Goal: Task Accomplishment & Management: Manage account settings

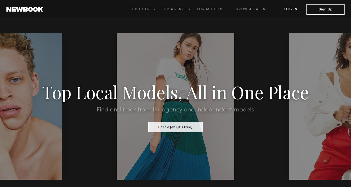
click at [286, 9] on link "Log in" at bounding box center [290, 9] width 32 height 6
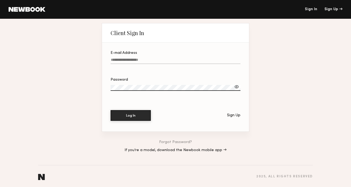
type input "**********"
click at [138, 118] on button "Log In" at bounding box center [130, 115] width 40 height 11
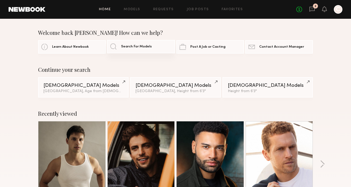
click at [138, 47] on span "Search For Models" at bounding box center [136, 46] width 31 height 3
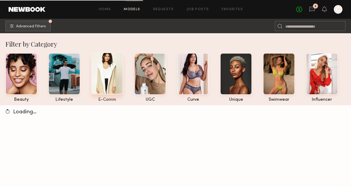
click at [111, 62] on div at bounding box center [107, 74] width 32 height 42
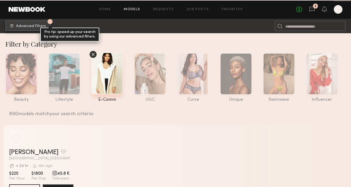
click at [35, 29] on button "1 Advanced Filters Pro tip: speed up your search by using our advanced filters." at bounding box center [27, 25] width 45 height 11
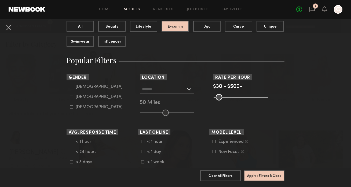
scroll to position [62, 0]
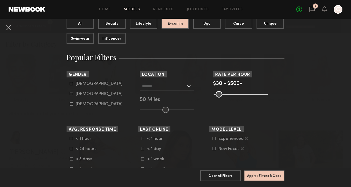
click at [84, 93] on div "Female" at bounding box center [99, 93] width 47 height 3
type input "**"
click at [154, 99] on div "50 Miles" at bounding box center [175, 100] width 71 height 5
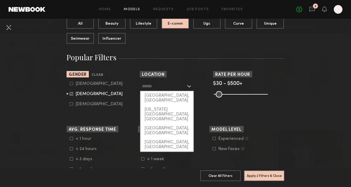
click at [153, 86] on input "text" at bounding box center [164, 85] width 44 height 9
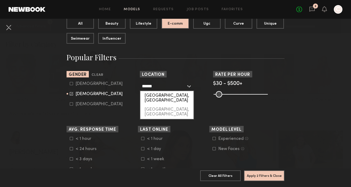
click at [157, 98] on div "[GEOGRAPHIC_DATA], [GEOGRAPHIC_DATA]" at bounding box center [166, 98] width 53 height 14
type input "**********"
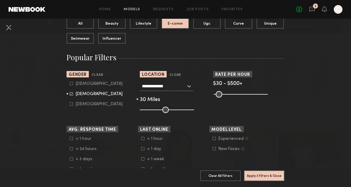
drag, startPoint x: 166, startPoint y: 109, endPoint x: 156, endPoint y: 110, distance: 9.4
type input "**"
click at [156, 110] on input "range" at bounding box center [167, 110] width 54 height 6
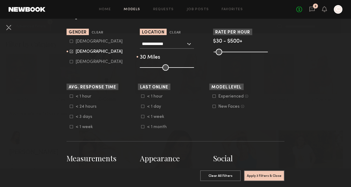
scroll to position [106, 0]
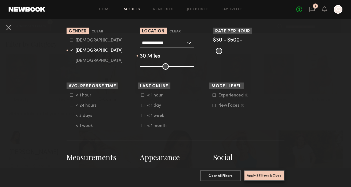
click at [267, 176] on button "Apply 3 Filters & Close" at bounding box center [264, 175] width 40 height 11
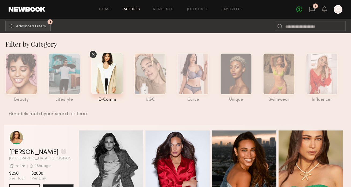
click at [94, 54] on icon at bounding box center [93, 54] width 8 height 8
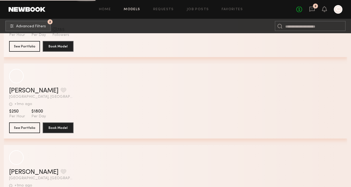
scroll to position [5602, 0]
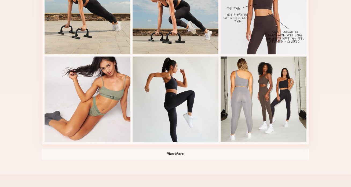
scroll to position [347, 0]
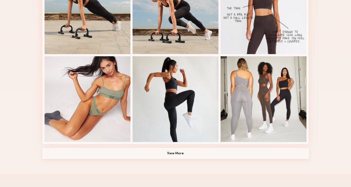
click at [150, 153] on button "View More" at bounding box center [175, 153] width 266 height 11
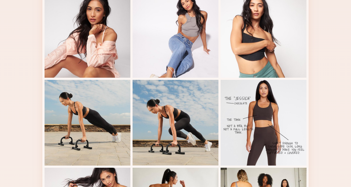
scroll to position [289, 0]
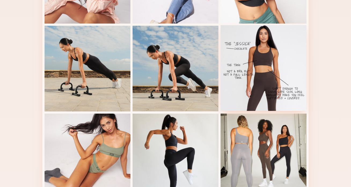
click at [253, 76] on div at bounding box center [263, 68] width 86 height 86
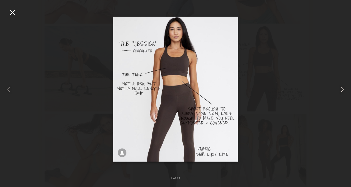
click at [340, 87] on common-icon at bounding box center [342, 89] width 9 height 9
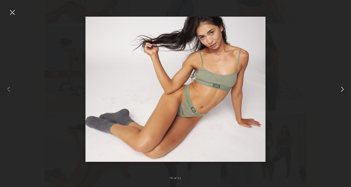
click at [340, 87] on common-icon at bounding box center [342, 89] width 9 height 9
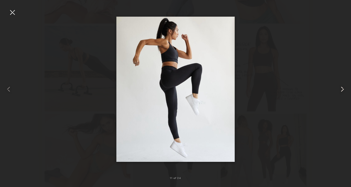
click at [340, 87] on common-icon at bounding box center [342, 89] width 9 height 9
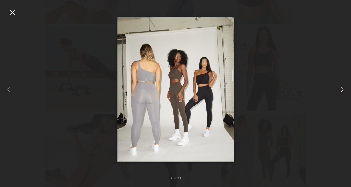
click at [340, 87] on common-icon at bounding box center [342, 89] width 9 height 9
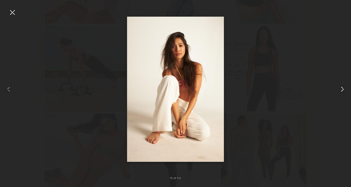
click at [340, 87] on common-icon at bounding box center [342, 89] width 9 height 9
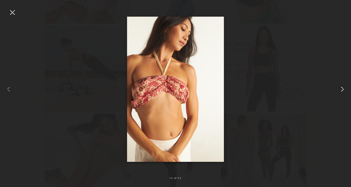
click at [340, 87] on common-icon at bounding box center [342, 89] width 9 height 9
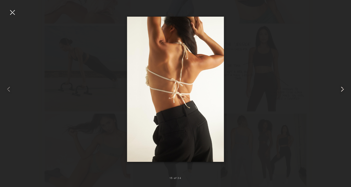
click at [340, 87] on common-icon at bounding box center [342, 89] width 9 height 9
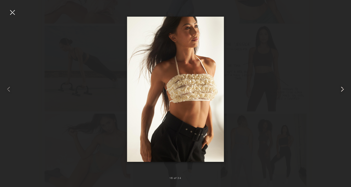
click at [340, 87] on common-icon at bounding box center [342, 89] width 9 height 9
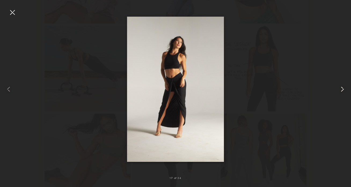
click at [340, 87] on common-icon at bounding box center [342, 89] width 9 height 9
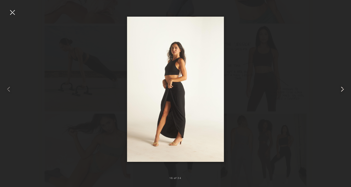
click at [340, 87] on common-icon at bounding box center [342, 89] width 9 height 9
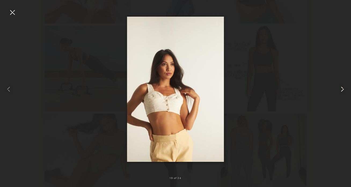
click at [340, 87] on common-icon at bounding box center [342, 89] width 9 height 9
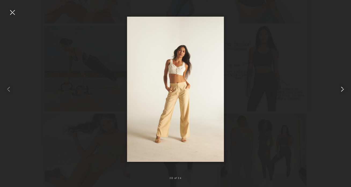
click at [340, 87] on common-icon at bounding box center [342, 89] width 9 height 9
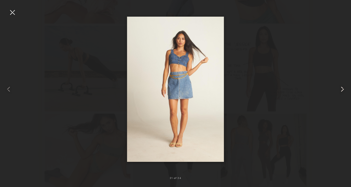
click at [340, 87] on common-icon at bounding box center [342, 89] width 9 height 9
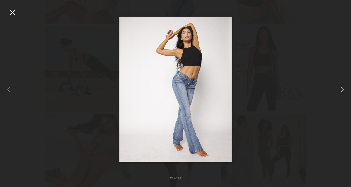
click at [340, 87] on common-icon at bounding box center [342, 89] width 9 height 9
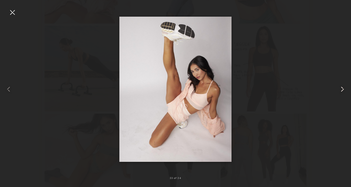
click at [340, 87] on common-icon at bounding box center [342, 89] width 9 height 9
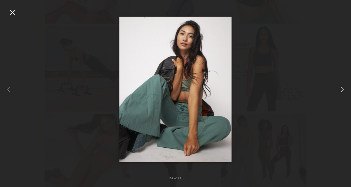
click at [340, 87] on common-icon at bounding box center [342, 89] width 9 height 9
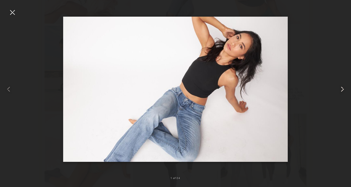
click at [340, 87] on common-icon at bounding box center [342, 89] width 9 height 9
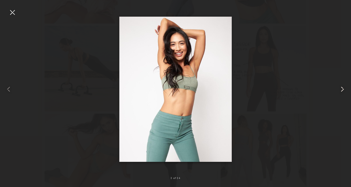
click at [340, 87] on common-icon at bounding box center [342, 89] width 9 height 9
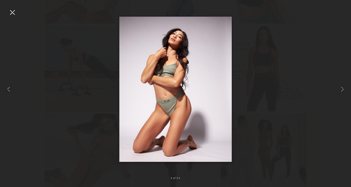
click at [318, 60] on div at bounding box center [175, 89] width 351 height 161
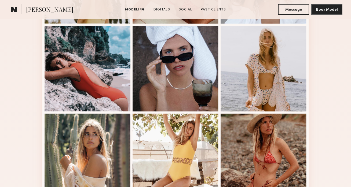
scroll to position [393, 0]
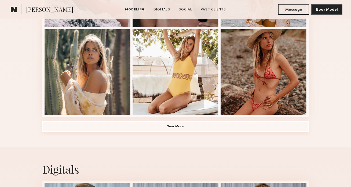
click at [130, 126] on button "View More" at bounding box center [175, 126] width 266 height 11
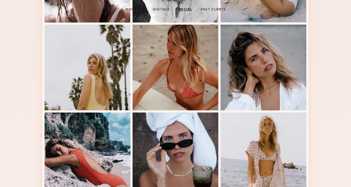
scroll to position [0, 0]
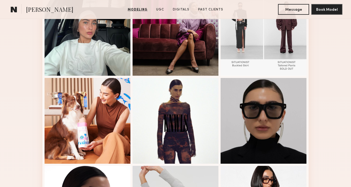
scroll to position [359, 0]
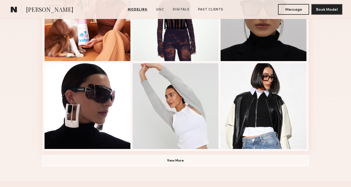
click at [159, 161] on button "View More" at bounding box center [175, 160] width 266 height 11
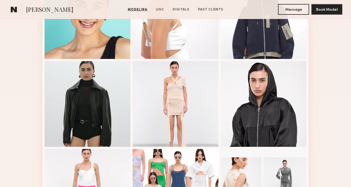
scroll to position [709, 0]
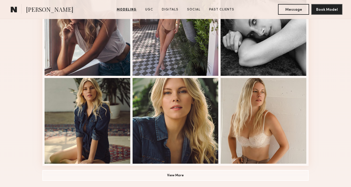
scroll to position [345, 0]
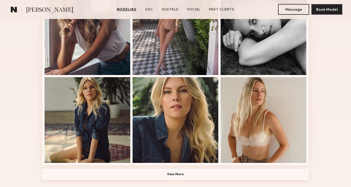
click at [156, 172] on button "View More" at bounding box center [175, 174] width 266 height 11
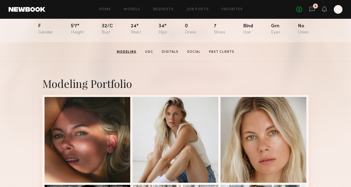
scroll to position [0, 0]
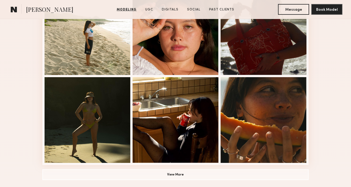
scroll to position [429, 0]
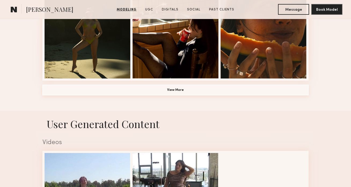
click at [168, 91] on button "View More" at bounding box center [175, 90] width 266 height 11
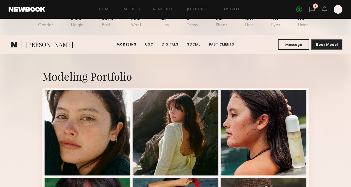
scroll to position [0, 0]
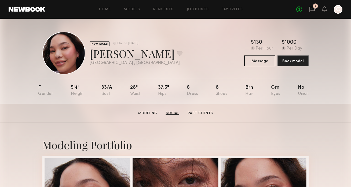
click at [168, 113] on link "Social" at bounding box center [172, 113] width 18 height 5
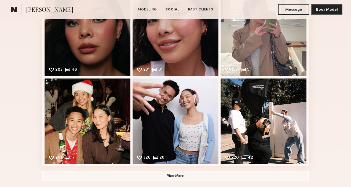
scroll to position [550, 0]
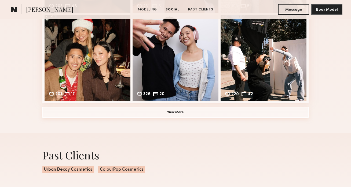
click at [168, 113] on button "View More" at bounding box center [175, 112] width 266 height 11
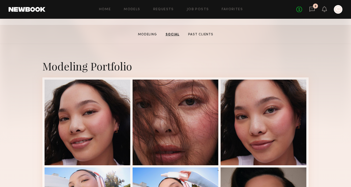
scroll to position [0, 0]
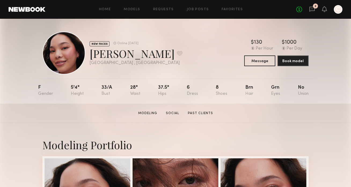
click at [201, 102] on div "F 5'4" 33/a 28" 37.5" 6 8 Brn Grn No" at bounding box center [173, 91] width 270 height 25
click at [201, 111] on link "Past Clients" at bounding box center [199, 113] width 29 height 5
click at [310, 9] on icon at bounding box center [312, 9] width 6 height 6
